Goal: Information Seeking & Learning: Learn about a topic

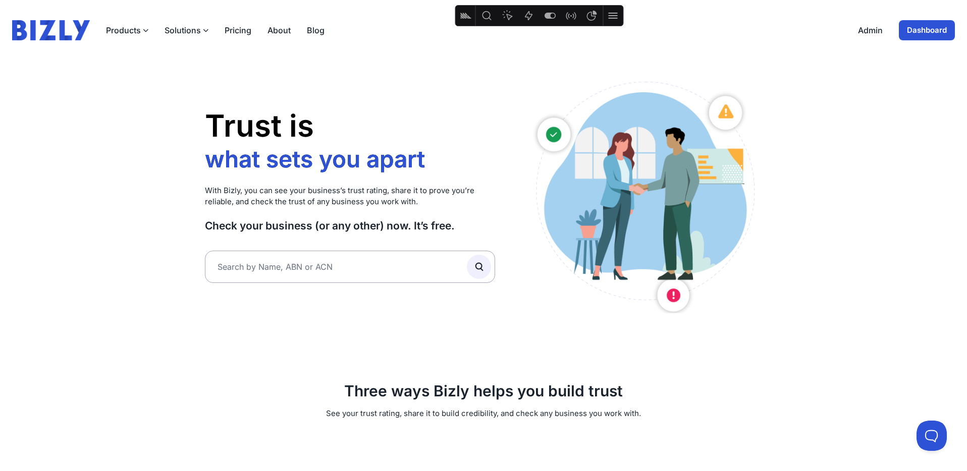
click at [190, 29] on button "Solutions" at bounding box center [186, 30] width 44 height 12
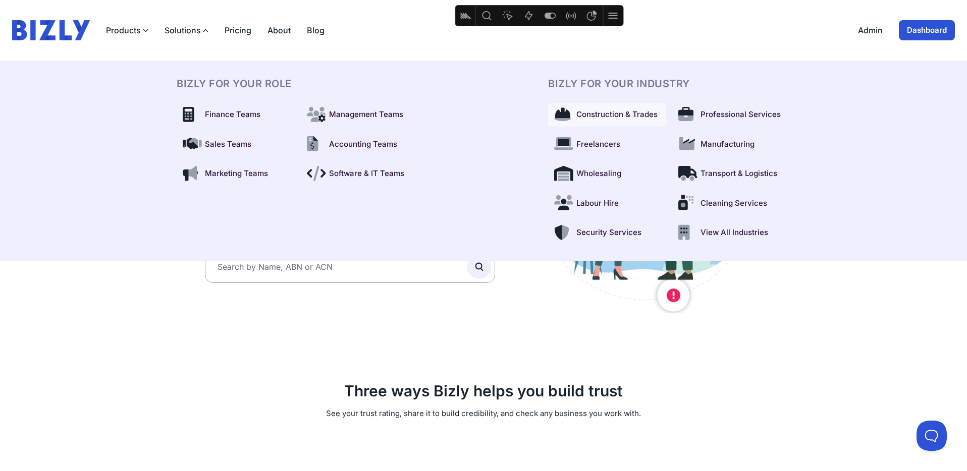
click at [594, 114] on span "Construction & Trades" at bounding box center [616, 115] width 81 height 12
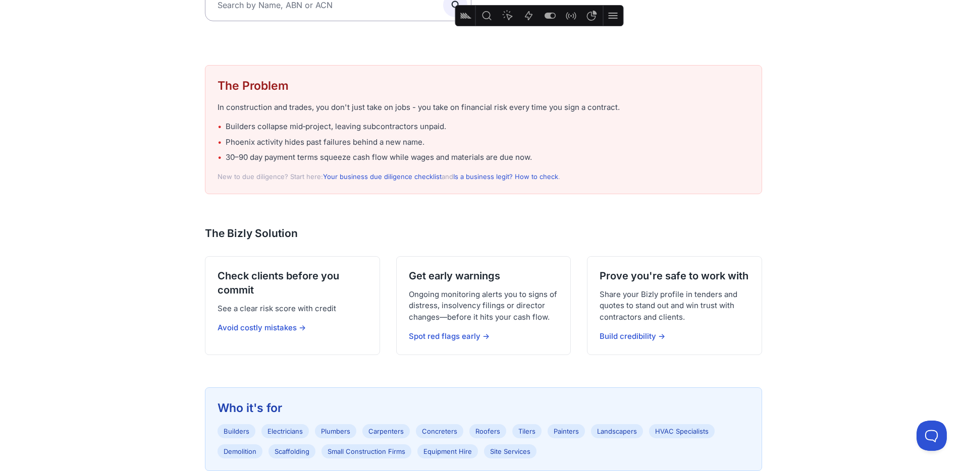
scroll to position [255, 0]
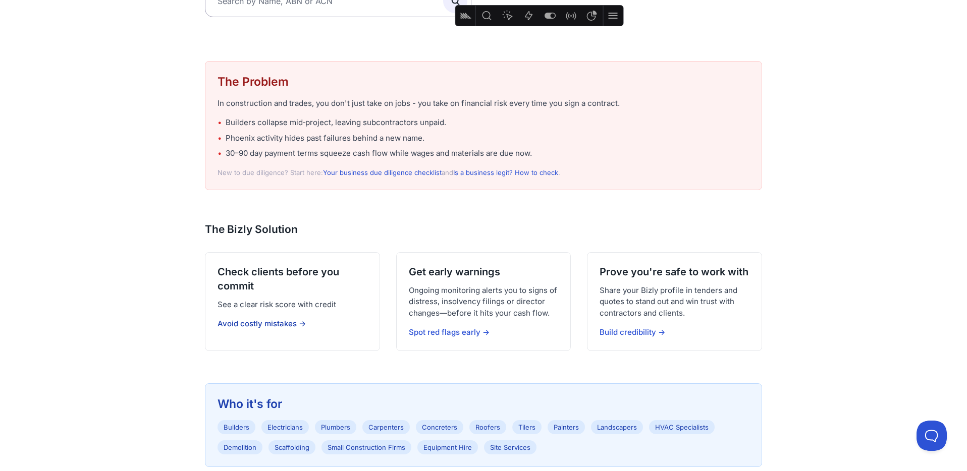
click at [279, 325] on link "Avoid costly mistakes →" at bounding box center [261, 324] width 88 height 10
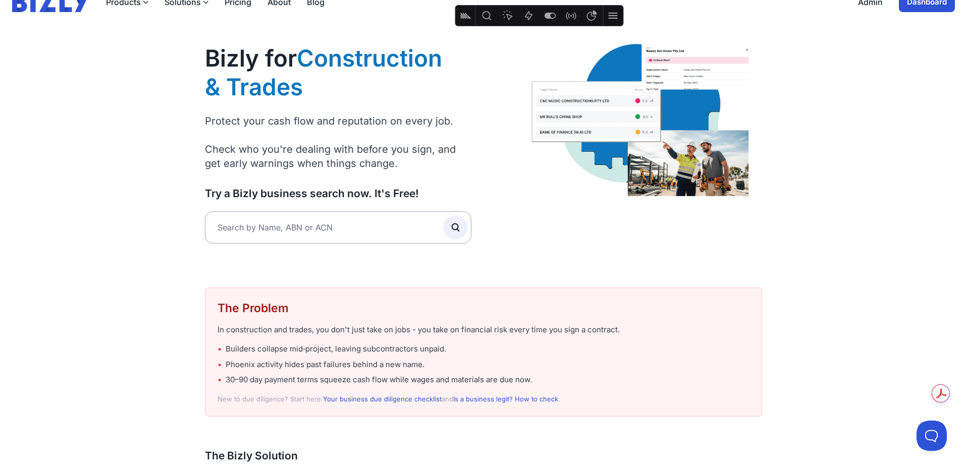
scroll to position [0, 0]
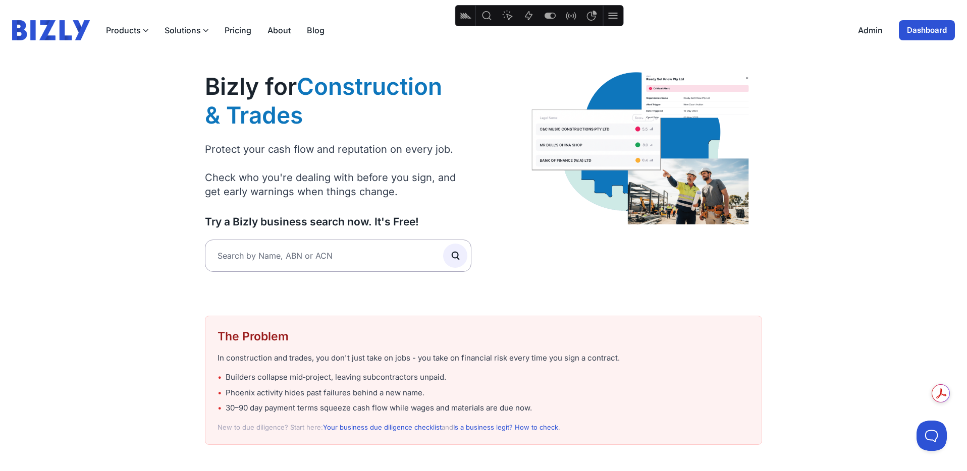
click at [236, 31] on link "Pricing" at bounding box center [238, 30] width 27 height 12
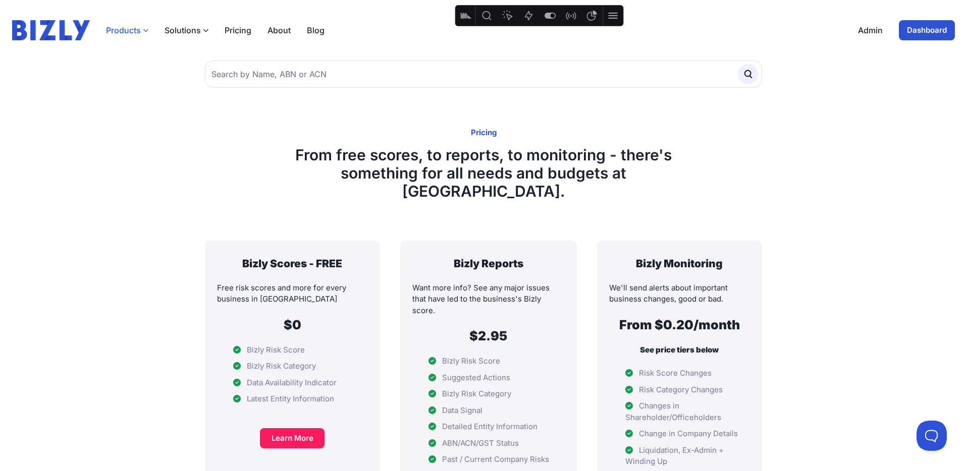
click at [133, 29] on button "Products" at bounding box center [127, 30] width 42 height 12
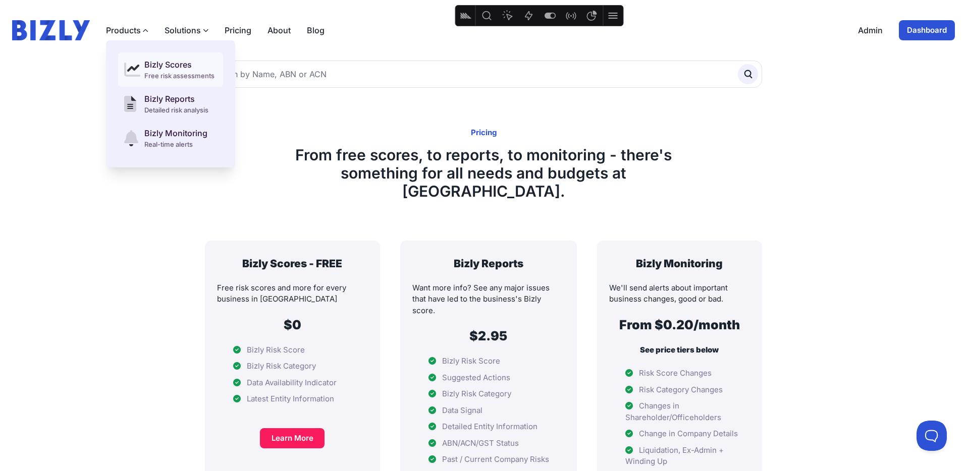
click at [150, 65] on div "Bizly Scores" at bounding box center [179, 65] width 70 height 12
click at [150, 62] on div "Bizly Scores" at bounding box center [179, 65] width 70 height 12
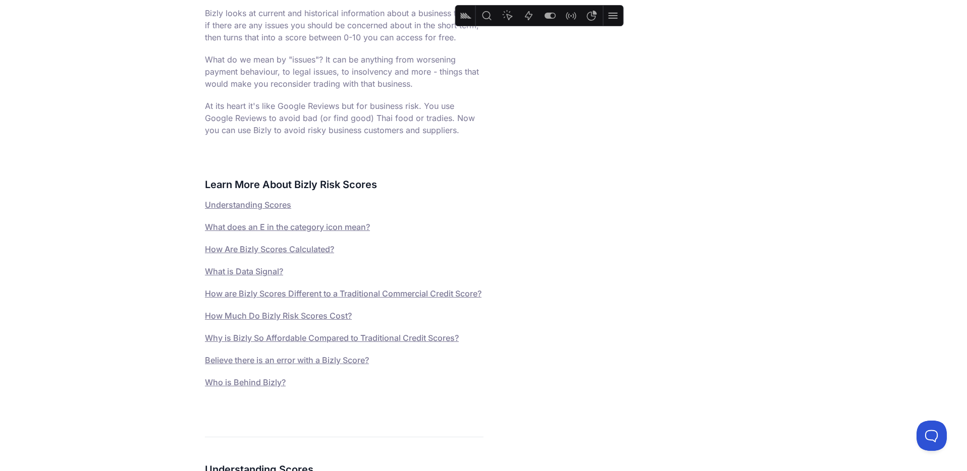
scroll to position [210, 0]
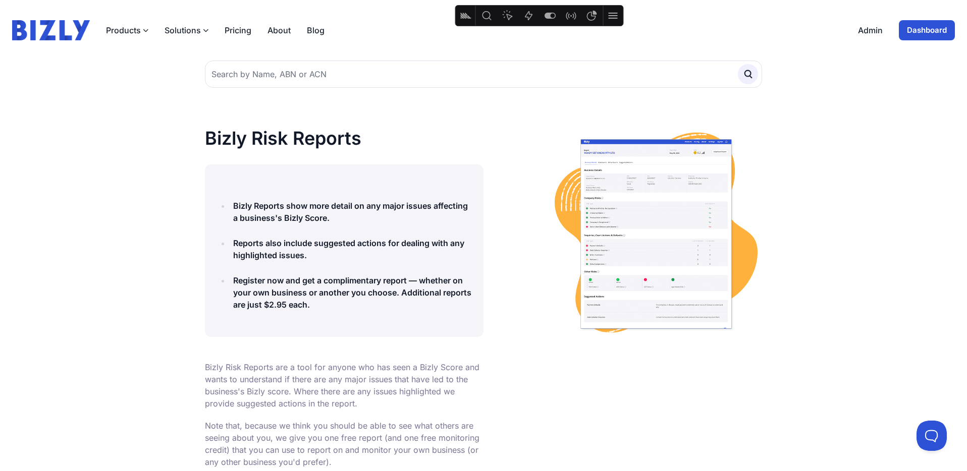
click at [913, 29] on link "Dashboard" at bounding box center [927, 30] width 56 height 20
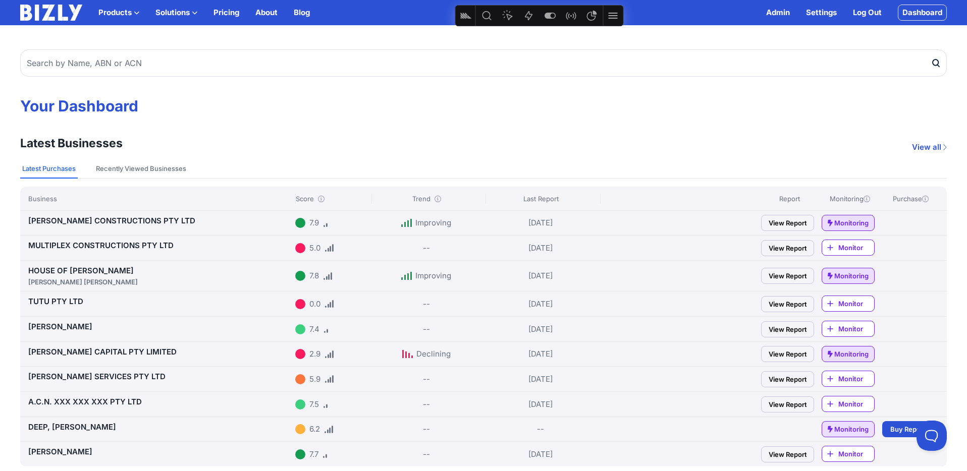
click at [319, 198] on icon at bounding box center [321, 199] width 7 height 7
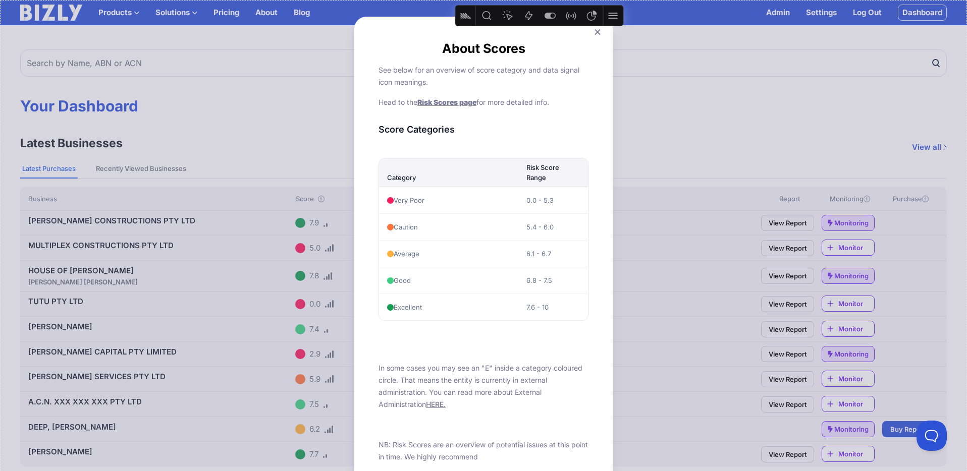
click at [597, 32] on icon at bounding box center [597, 32] width 6 height 6
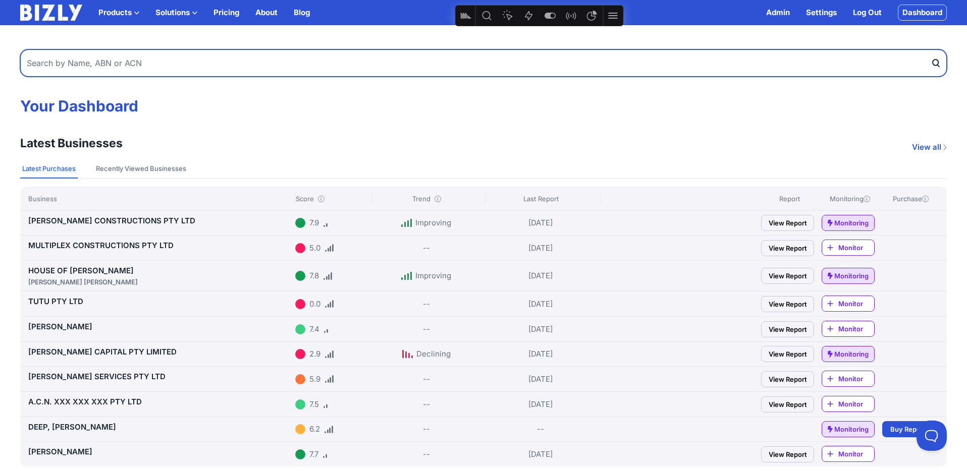
click at [169, 63] on input "text" at bounding box center [483, 62] width 926 height 27
type input "tinle"
click at [930, 49] on button "submit" at bounding box center [938, 62] width 16 height 27
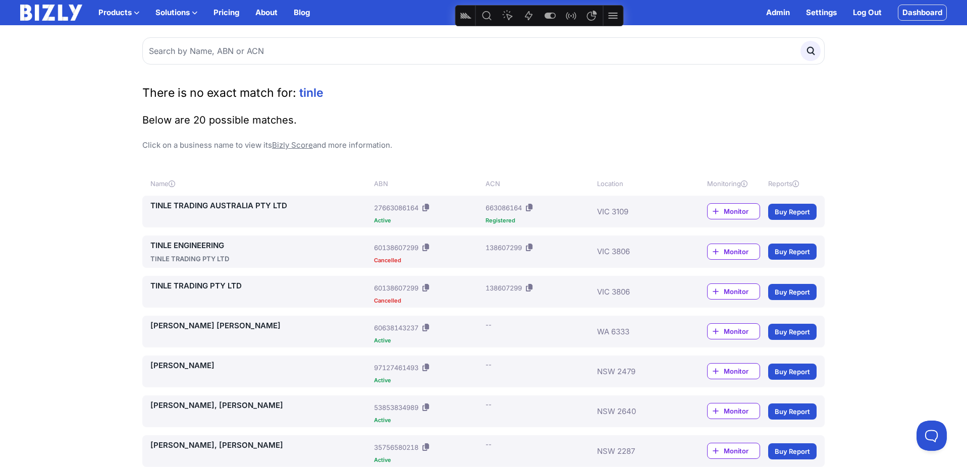
click at [173, 183] on icon at bounding box center [172, 184] width 7 height 7
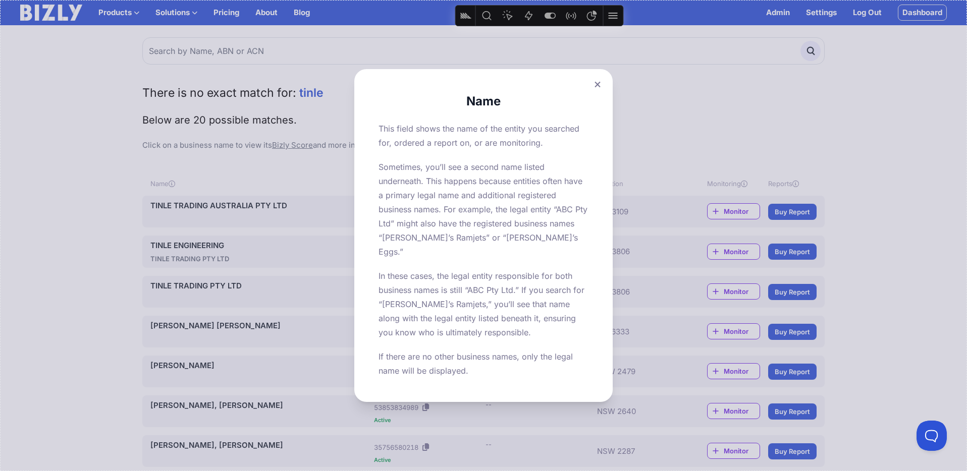
click at [600, 91] on button at bounding box center [597, 84] width 14 height 15
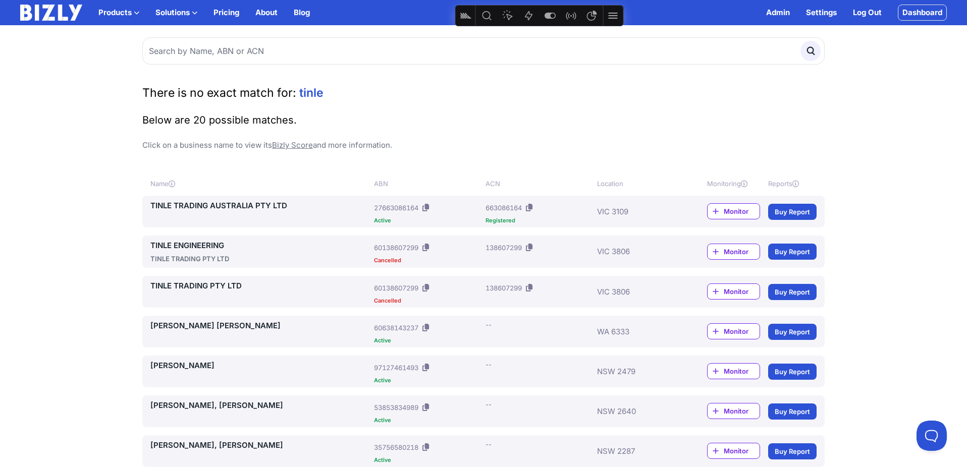
click at [48, 11] on img at bounding box center [51, 13] width 62 height 16
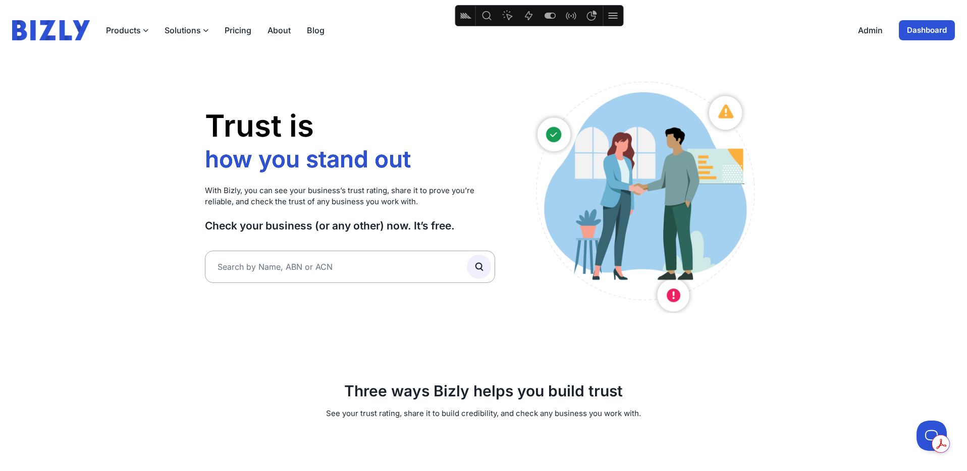
click at [45, 23] on img at bounding box center [51, 30] width 78 height 20
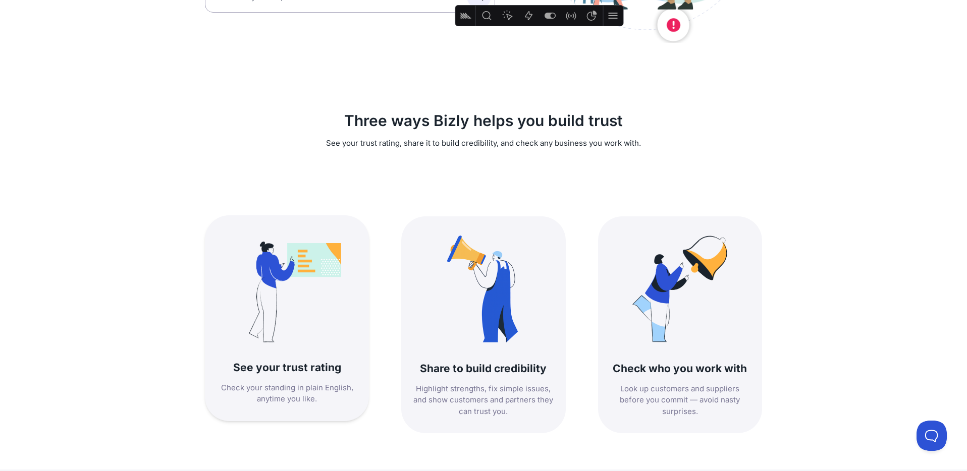
scroll to position [275, 0]
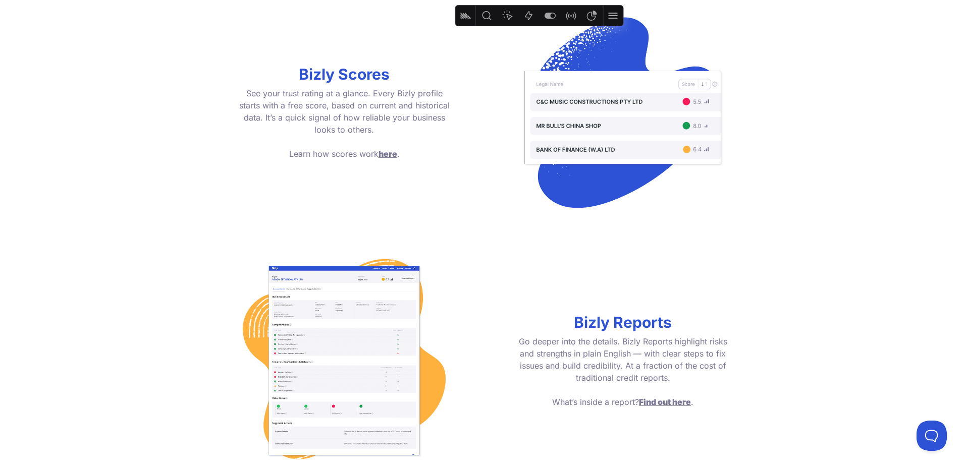
scroll to position [922, 0]
click at [391, 154] on span "here" at bounding box center [387, 154] width 19 height 10
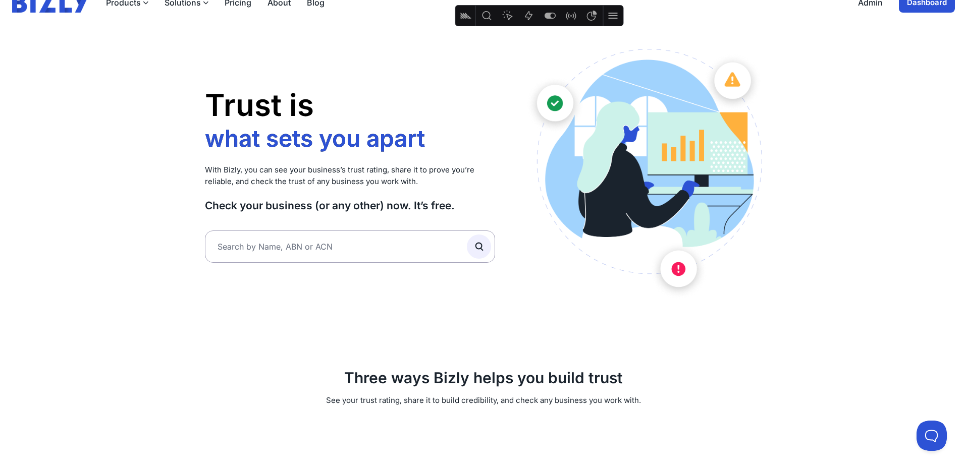
scroll to position [0, 0]
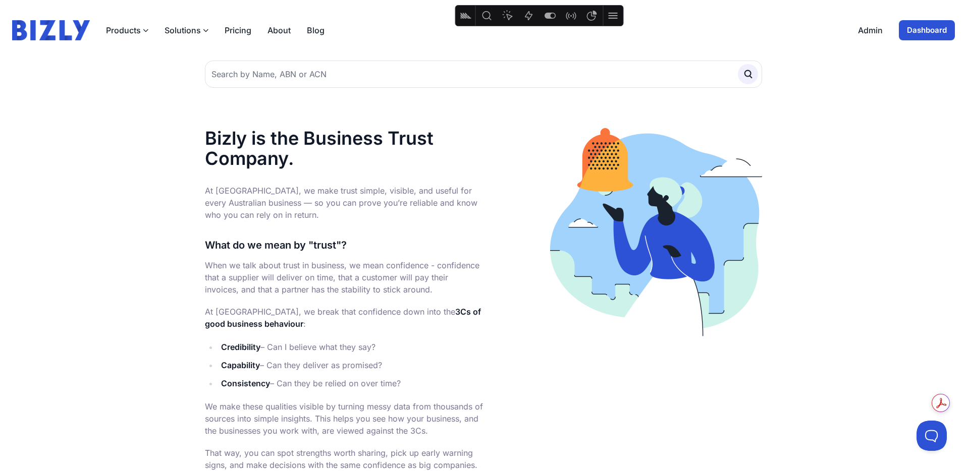
click at [53, 32] on img at bounding box center [51, 30] width 78 height 20
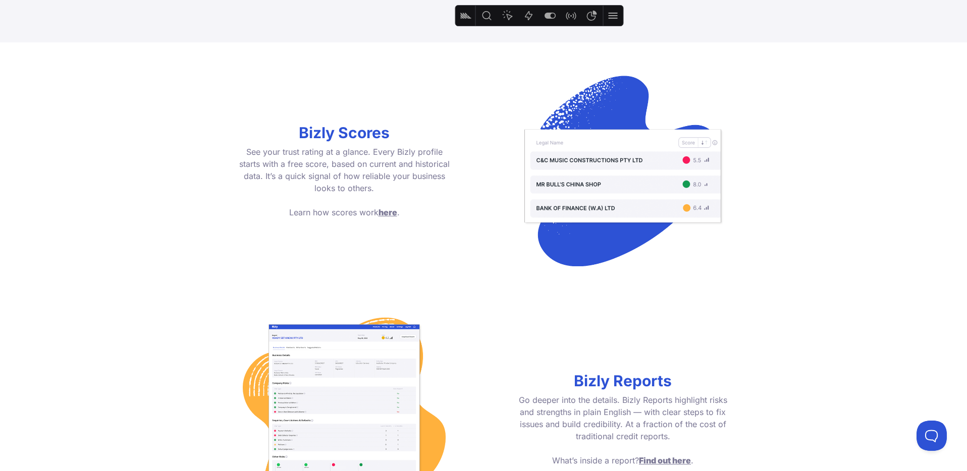
scroll to position [855, 0]
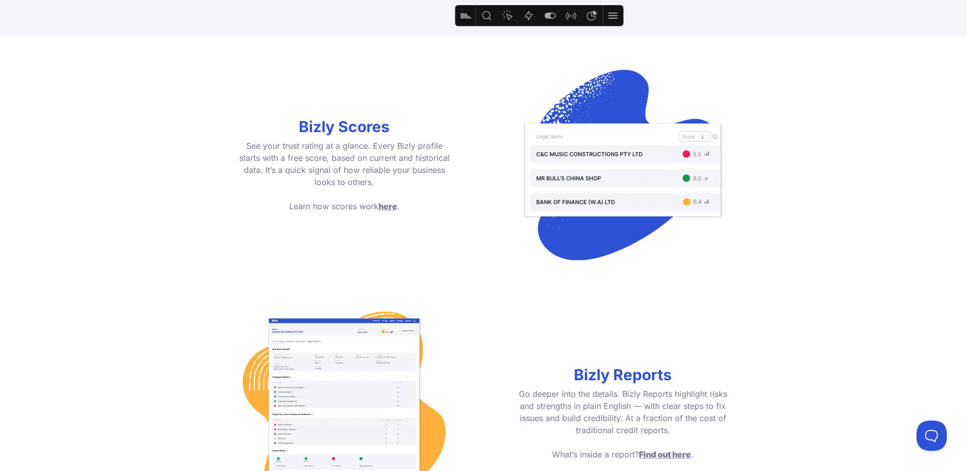
click at [386, 207] on span "here" at bounding box center [387, 206] width 19 height 10
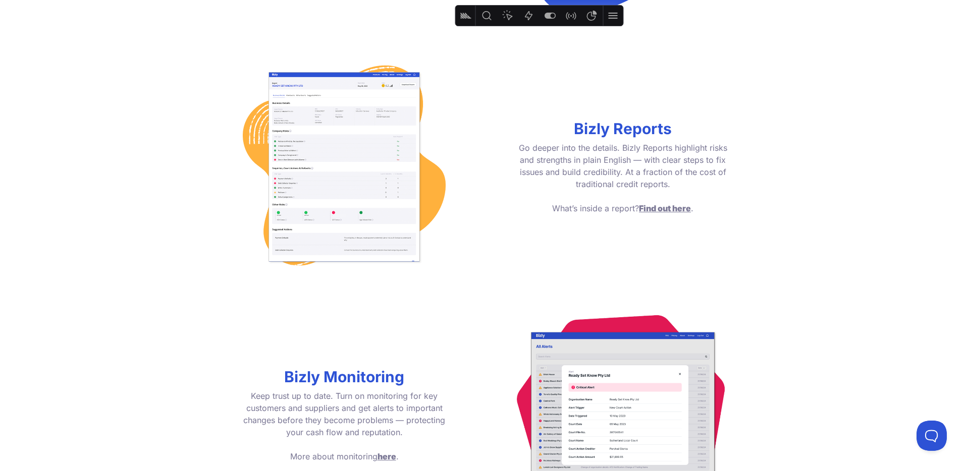
scroll to position [1111, 0]
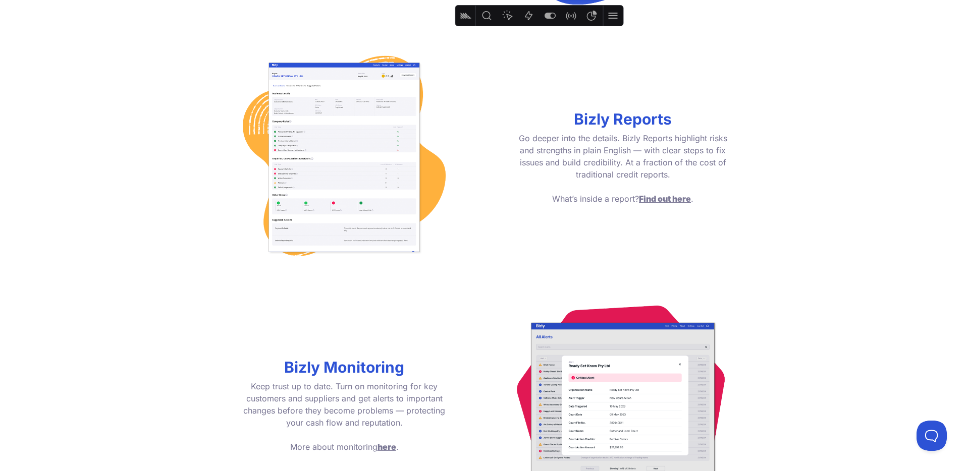
click at [673, 198] on span "Find out here" at bounding box center [665, 199] width 52 height 10
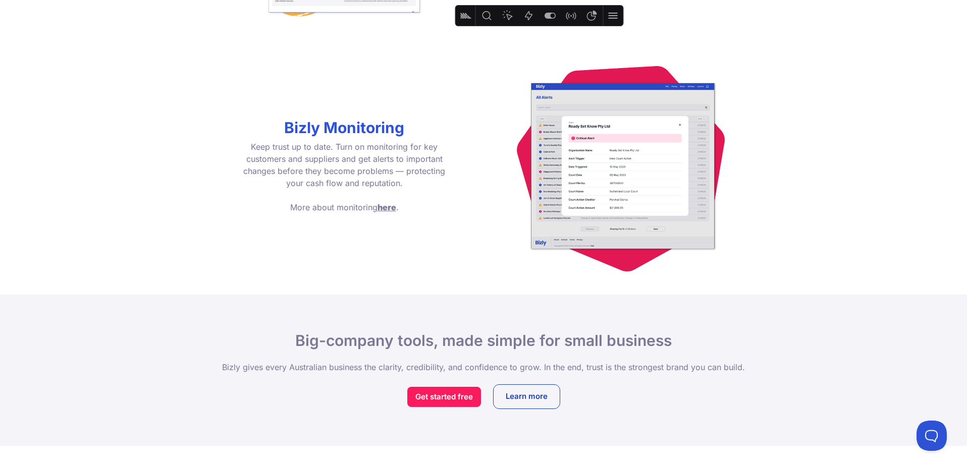
scroll to position [1360, 0]
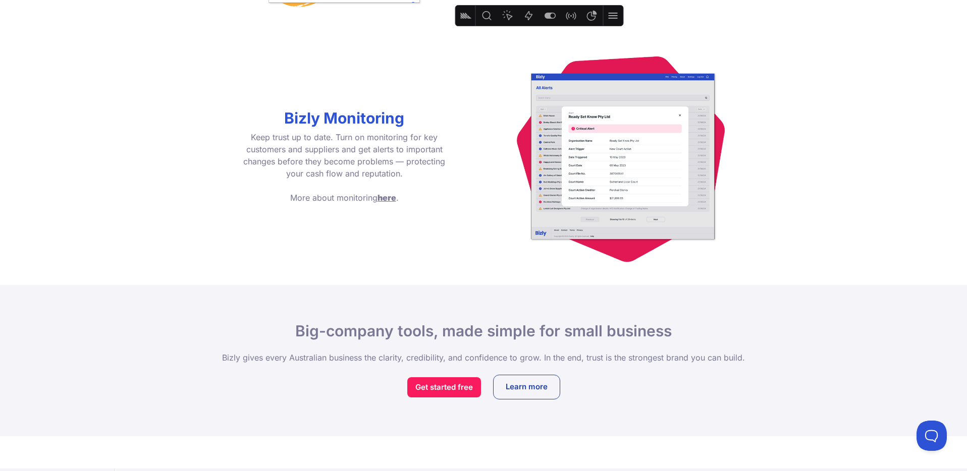
click at [387, 198] on span "here" at bounding box center [386, 198] width 19 height 10
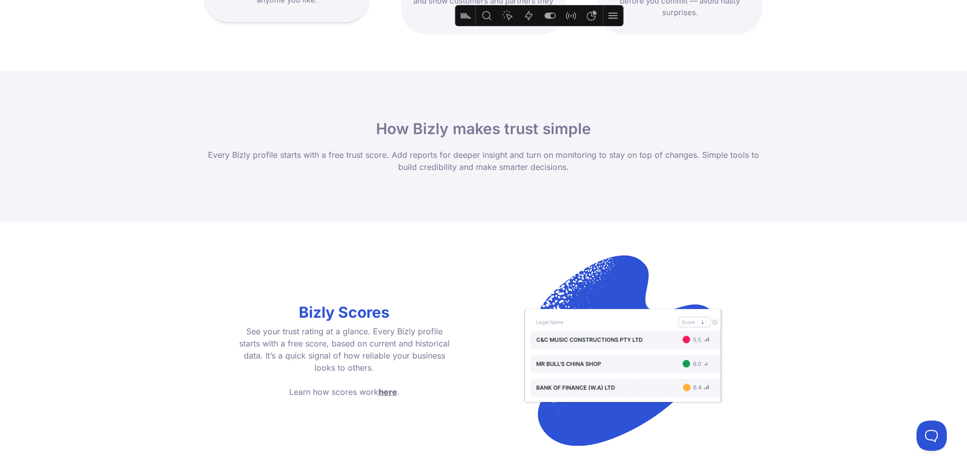
scroll to position [501, 0]
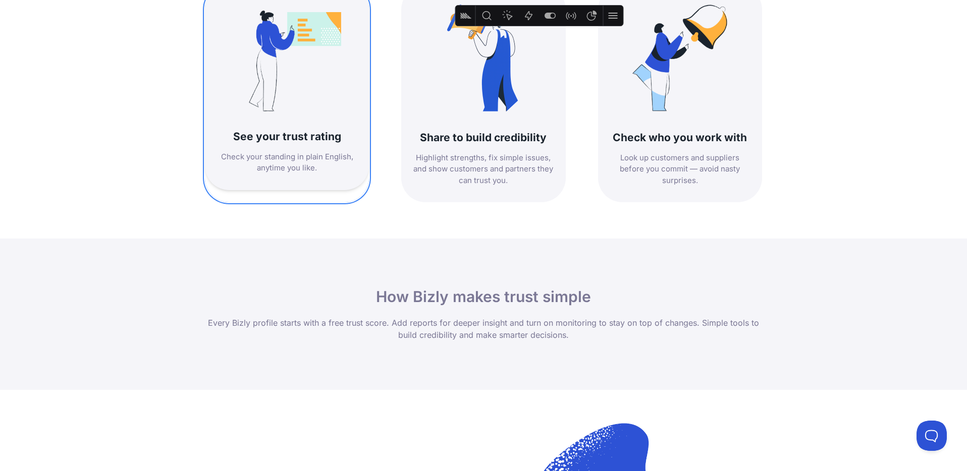
click at [255, 140] on h3 "See your trust rating" at bounding box center [287, 137] width 140 height 14
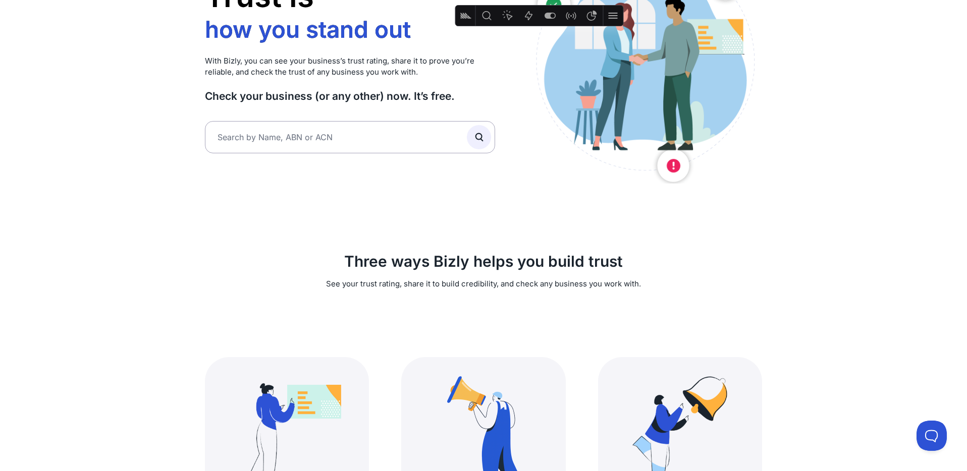
scroll to position [0, 0]
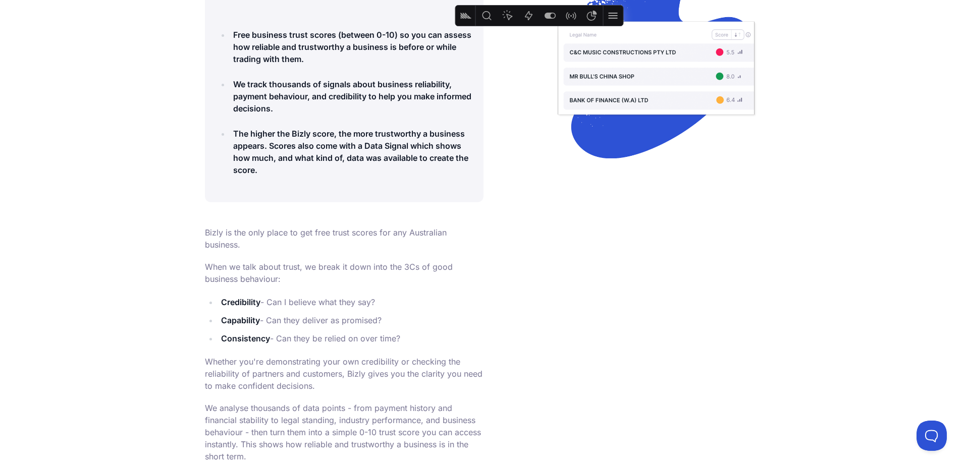
scroll to position [195, 0]
